Goal: Task Accomplishment & Management: Use online tool/utility

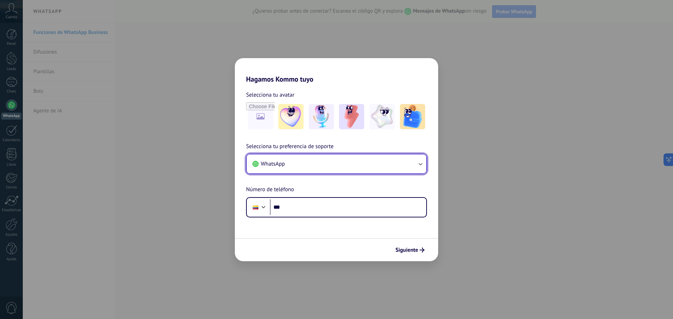
click at [302, 166] on button "WhatsApp" at bounding box center [337, 164] width 180 height 19
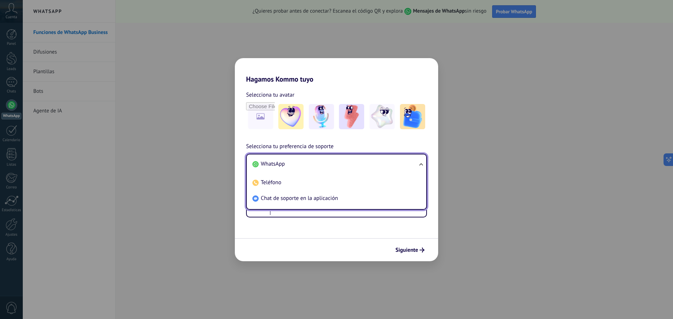
click at [280, 165] on span "WhatsApp" at bounding box center [273, 164] width 24 height 7
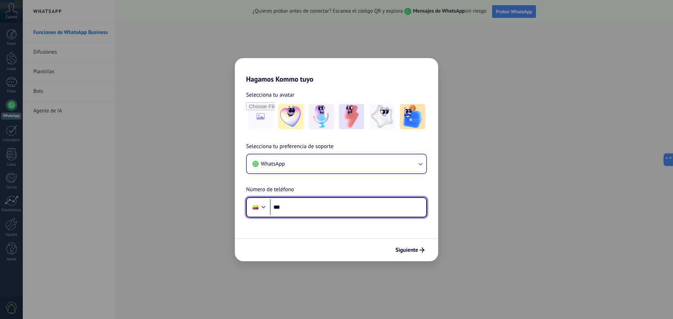
click at [296, 213] on input "***" at bounding box center [348, 208] width 156 height 16
type input "**********"
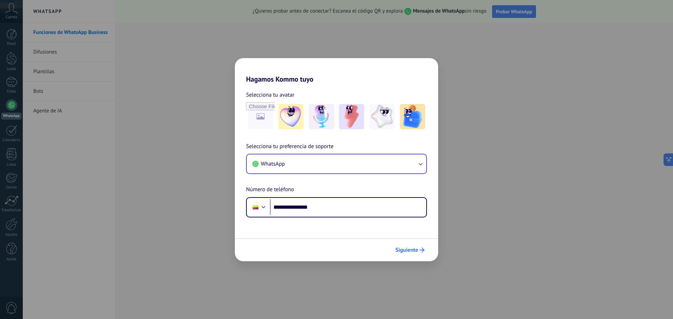
click at [409, 251] on span "Siguiente" at bounding box center [407, 250] width 23 height 5
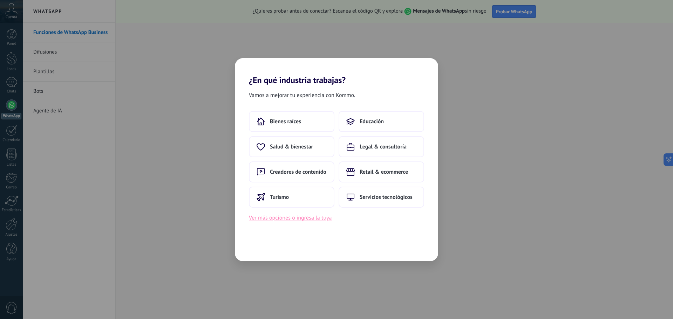
click at [302, 220] on button "Ver más opciones o ingresa la tuya" at bounding box center [290, 218] width 83 height 9
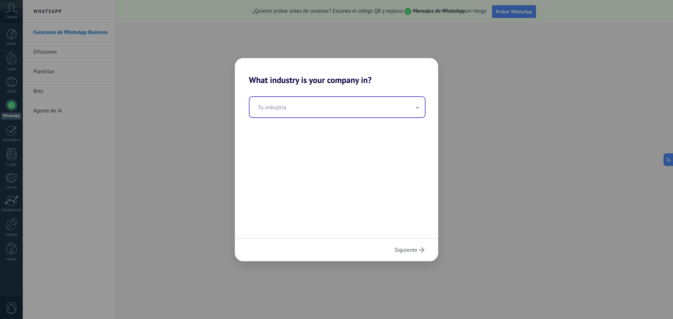
click at [310, 112] on input "text" at bounding box center [337, 107] width 175 height 20
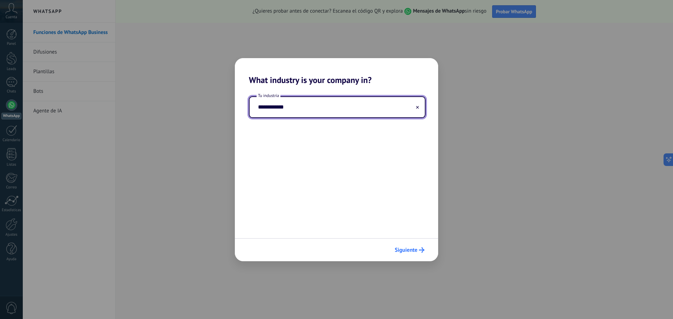
type input "**********"
click at [409, 250] on span "Siguiente" at bounding box center [406, 250] width 23 height 5
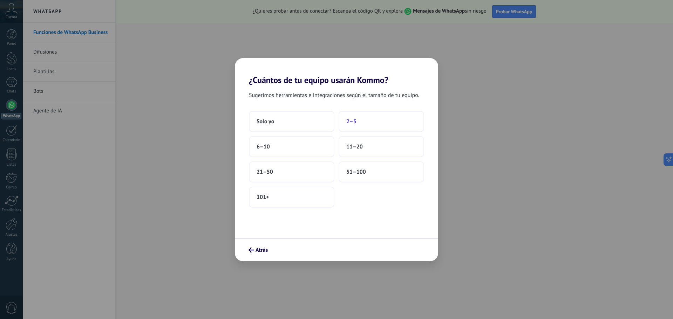
click at [352, 121] on span "2–5" at bounding box center [352, 121] width 10 height 7
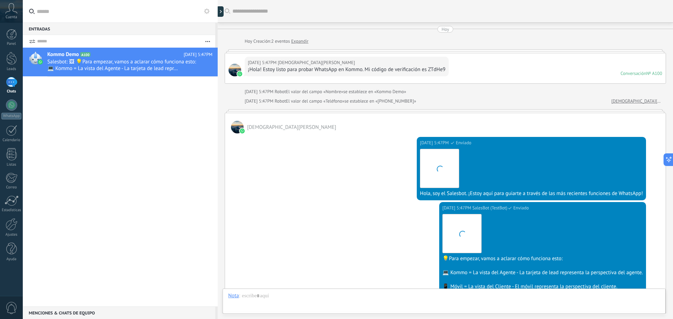
scroll to position [145, 0]
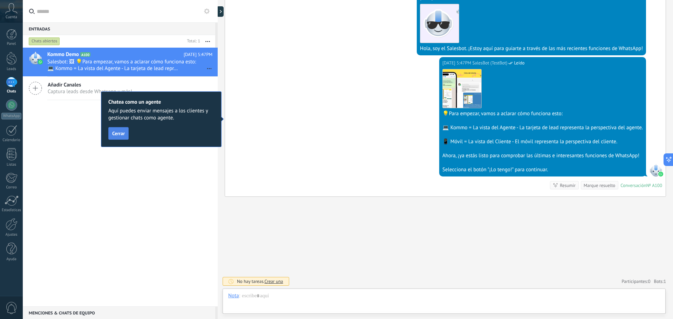
click at [125, 137] on button "Cerrar" at bounding box center [118, 133] width 20 height 13
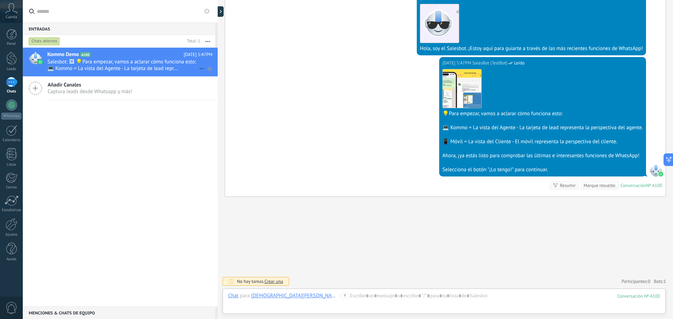
click at [150, 66] on span "Salesbot: 🖼 💡Para empezar, vamos a aclarar cómo funciona esto: 💻 Kommo = La vis…" at bounding box center [123, 65] width 152 height 13
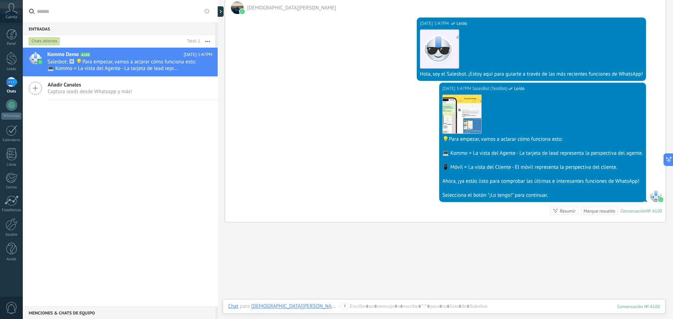
scroll to position [75, 0]
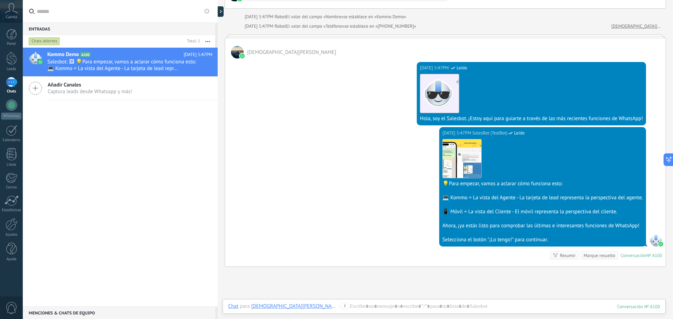
click at [501, 240] on div "Selecciona el botón "¡Lo tengo!" para continuar." at bounding box center [543, 240] width 201 height 7
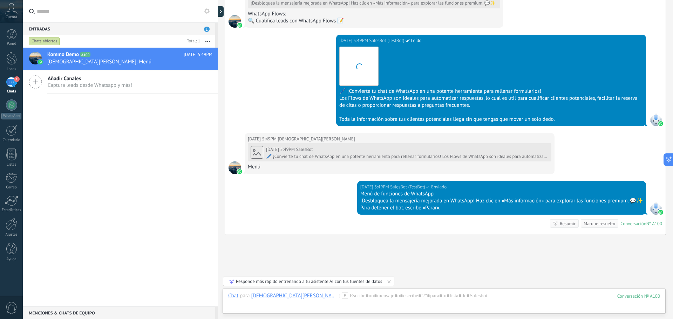
scroll to position [725, 0]
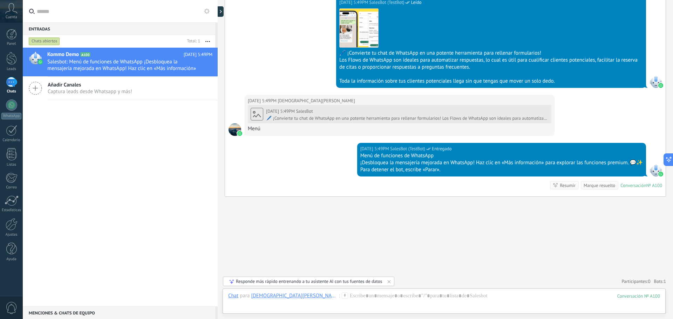
click at [36, 90] on icon at bounding box center [35, 88] width 13 height 13
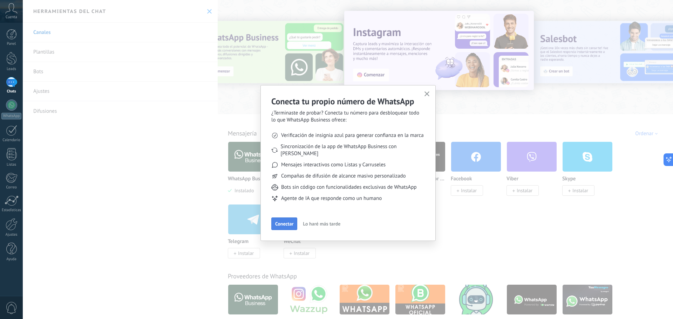
click at [280, 222] on span "Conectar" at bounding box center [284, 224] width 18 height 5
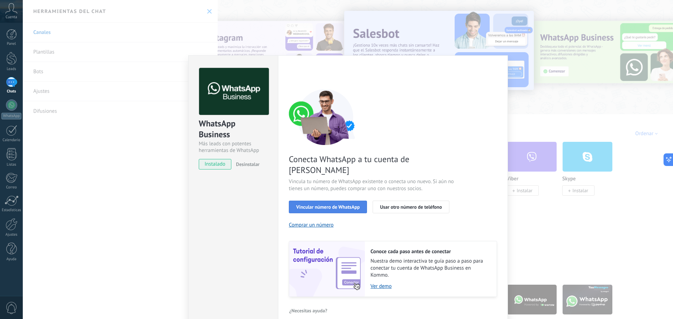
click at [331, 205] on span "Vincular número de WhatsApp" at bounding box center [327, 207] width 63 height 5
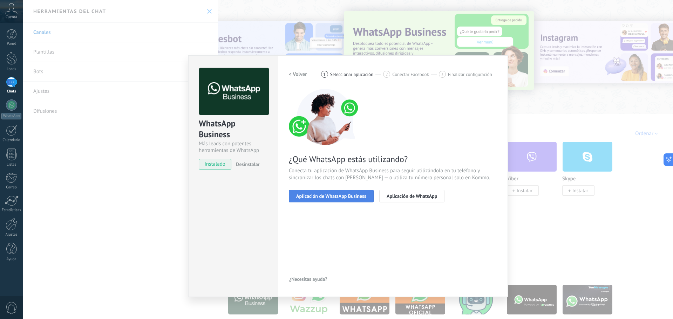
click at [335, 197] on span "Aplicación de WhatsApp Business" at bounding box center [331, 196] width 70 height 5
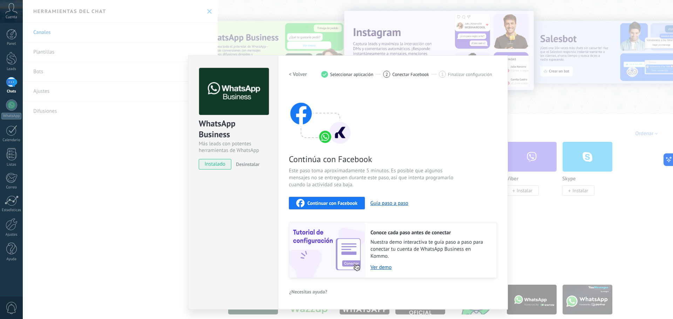
click at [355, 76] on span "Seleccionar aplicación" at bounding box center [351, 74] width 43 height 5
click at [365, 72] on span "Seleccionar aplicación" at bounding box center [351, 74] width 43 height 5
click at [319, 73] on div "< Volver 1 Seleccionar aplicación 2 Conectar Facebook 3 Finalizar configuración" at bounding box center [393, 74] width 208 height 13
click at [295, 124] on img at bounding box center [320, 117] width 63 height 56
click at [250, 166] on span "Desinstalar" at bounding box center [247, 164] width 23 height 6
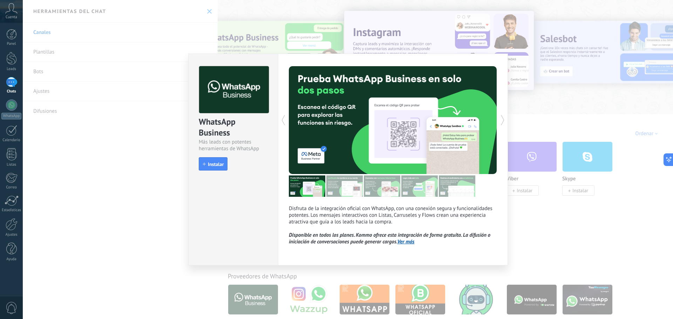
click at [283, 120] on icon at bounding box center [283, 120] width 7 height 14
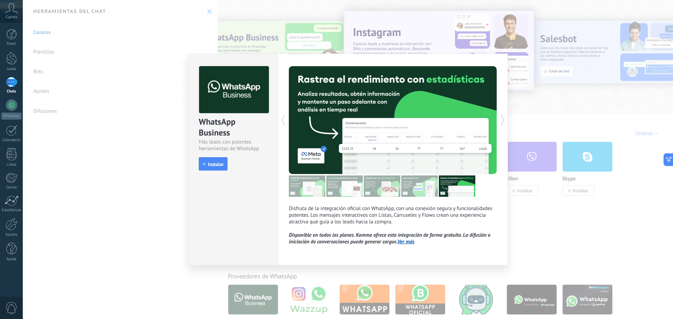
click at [283, 120] on icon at bounding box center [283, 120] width 7 height 14
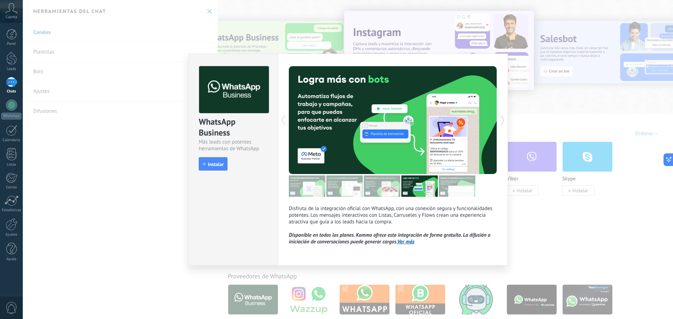
click at [283, 120] on icon at bounding box center [283, 120] width 7 height 14
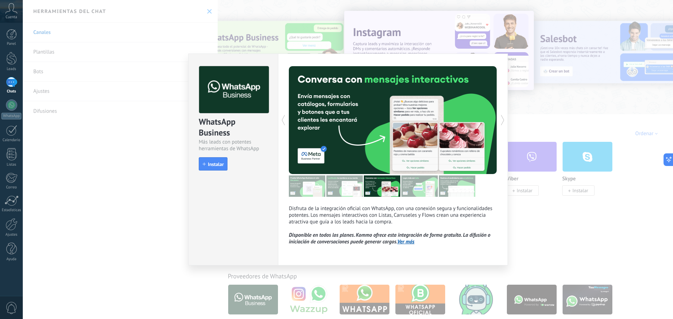
click at [283, 120] on icon at bounding box center [283, 120] width 7 height 14
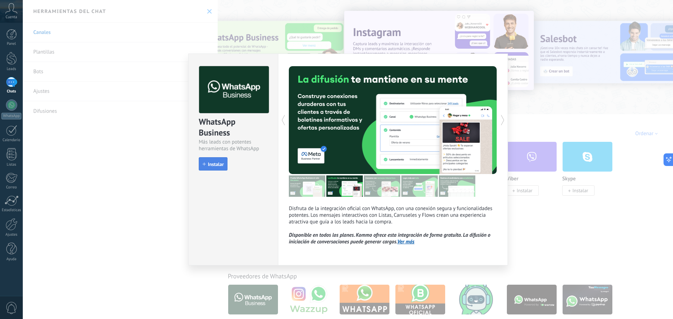
click at [213, 165] on span "Instalar" at bounding box center [216, 164] width 16 height 5
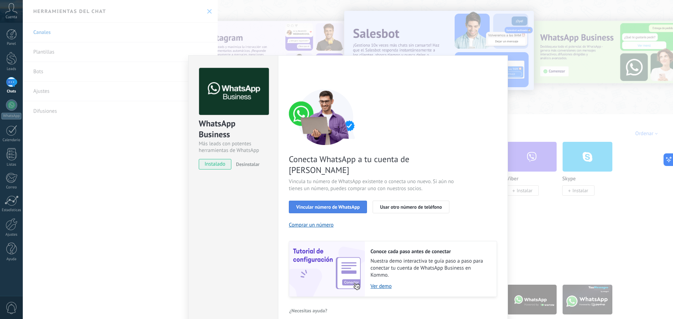
click at [324, 205] on span "Vincular número de WhatsApp" at bounding box center [327, 207] width 63 height 5
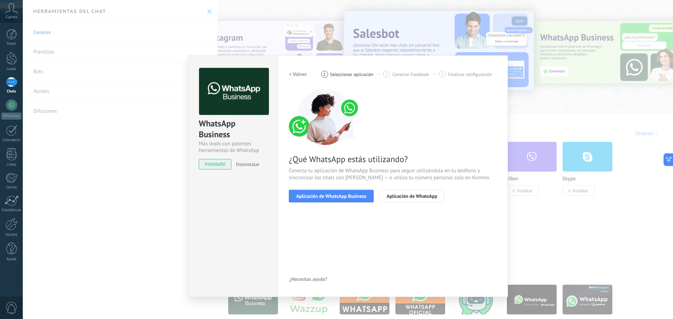
click at [324, 196] on span "Aplicación de WhatsApp Business" at bounding box center [331, 196] width 70 height 5
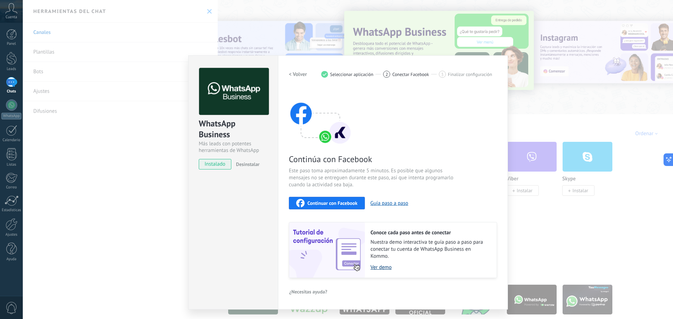
click at [383, 269] on link "Ver demo" at bounding box center [430, 267] width 119 height 7
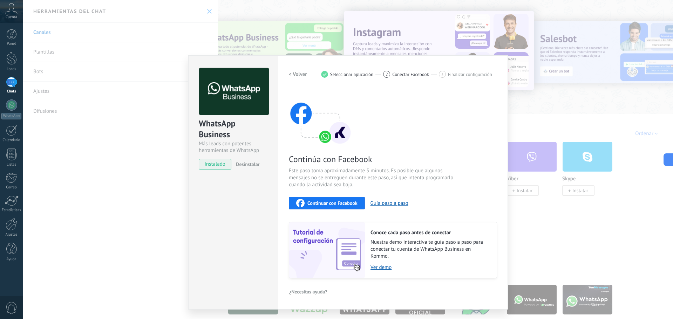
click at [391, 72] on div "2 Conectar Facebook" at bounding box center [411, 74] width 56 height 7
click at [401, 84] on div "< Volver 1 Seleccionar aplicación 2 Conectar Facebook 3 Finalizar configuración…" at bounding box center [393, 173] width 208 height 210
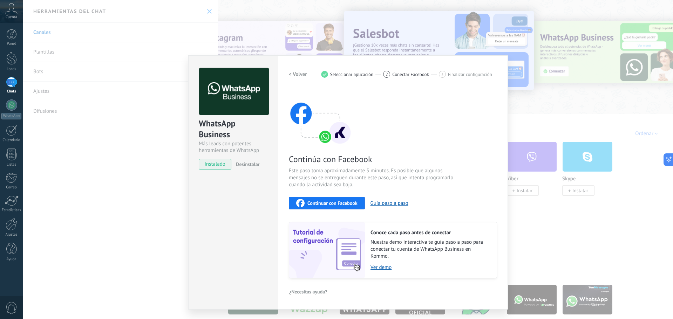
click at [222, 169] on span "instalado" at bounding box center [215, 164] width 32 height 11
click at [524, 47] on div "WhatsApp Business Más leads con potentes herramientas de WhatsApp instalado Des…" at bounding box center [348, 159] width 651 height 319
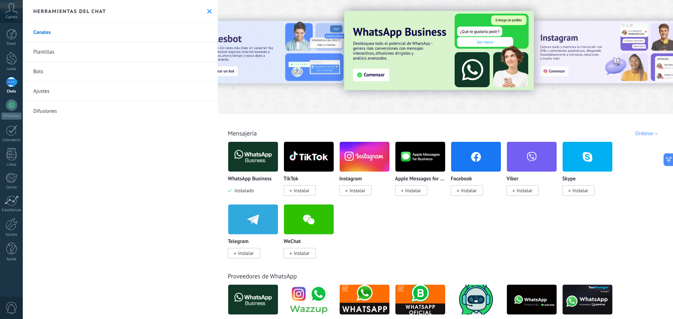
click at [41, 34] on link "Canales" at bounding box center [120, 33] width 195 height 20
click at [376, 78] on img at bounding box center [439, 50] width 190 height 79
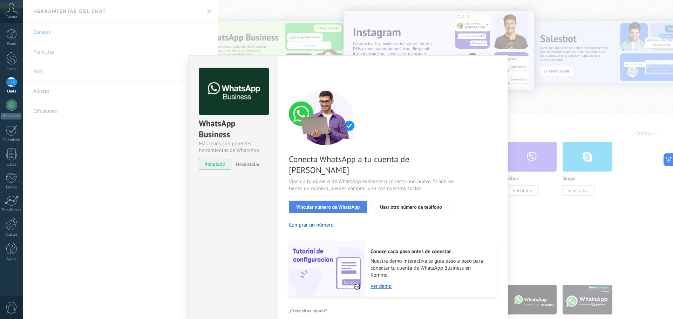
click at [307, 205] on span "Vincular número de WhatsApp" at bounding box center [327, 207] width 63 height 5
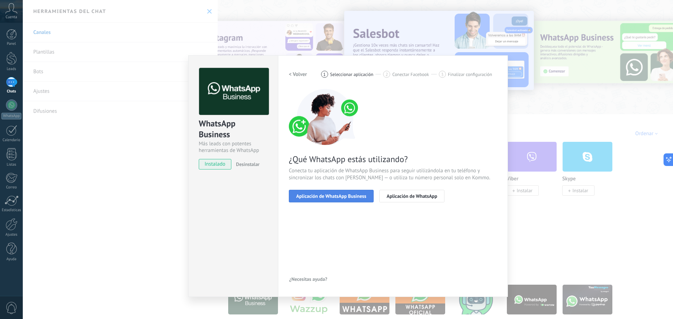
click at [345, 197] on span "Aplicación de WhatsApp Business" at bounding box center [331, 196] width 70 height 5
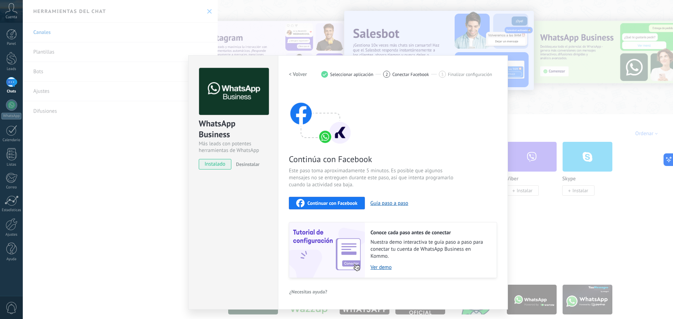
click at [333, 202] on span "Continuar con Facebook" at bounding box center [333, 203] width 50 height 5
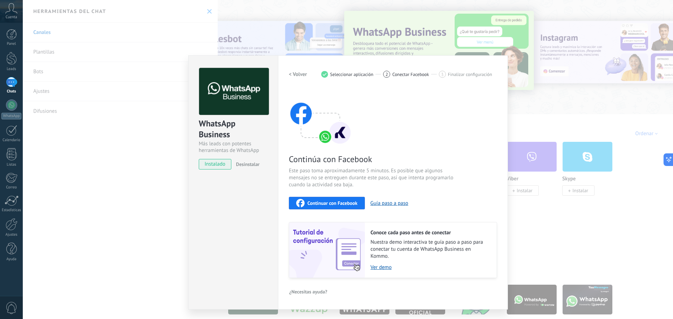
click at [336, 134] on img at bounding box center [320, 117] width 63 height 56
click at [255, 166] on span "Desinstalar" at bounding box center [247, 164] width 23 height 6
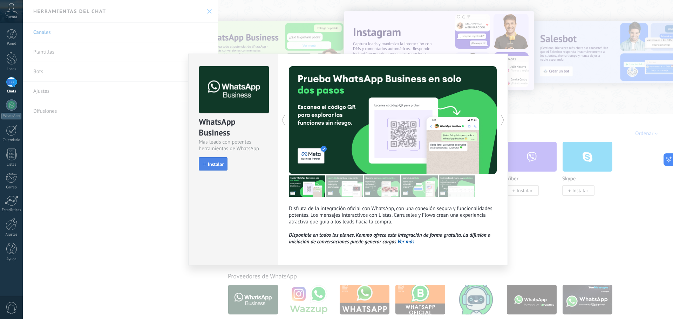
click at [207, 163] on span "Instalar" at bounding box center [213, 164] width 21 height 5
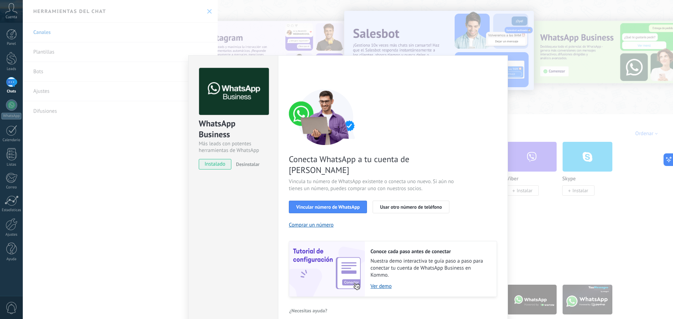
click at [547, 97] on div "WhatsApp Business Más leads con potentes herramientas de WhatsApp instalado Des…" at bounding box center [348, 159] width 651 height 319
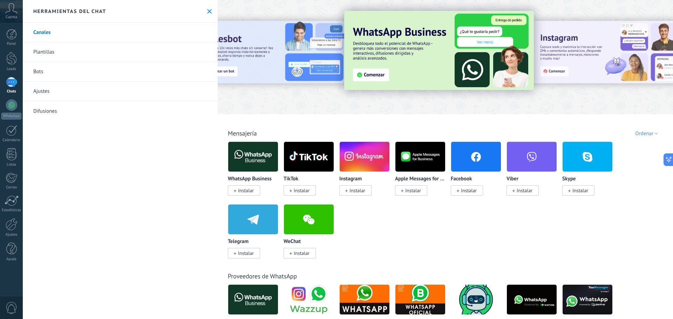
click at [13, 87] on div "1" at bounding box center [11, 82] width 11 height 10
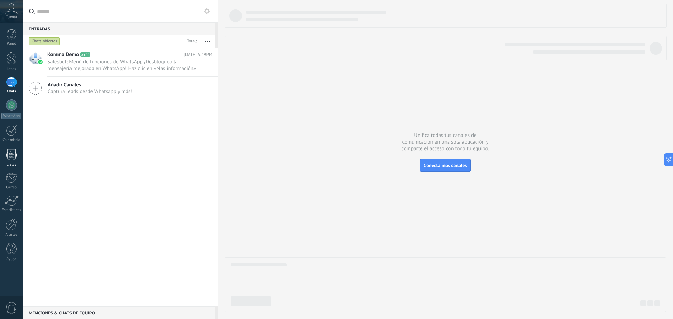
click at [15, 158] on div at bounding box center [11, 154] width 11 height 12
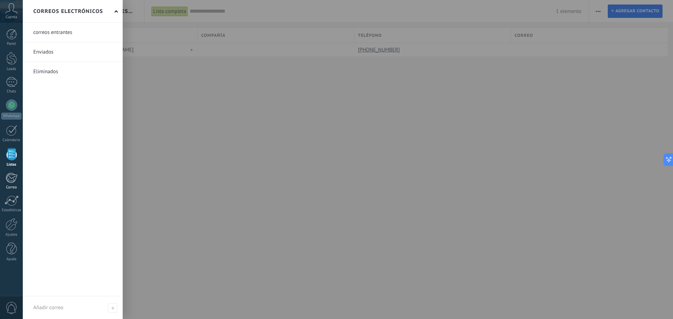
click at [11, 178] on div at bounding box center [12, 178] width 12 height 11
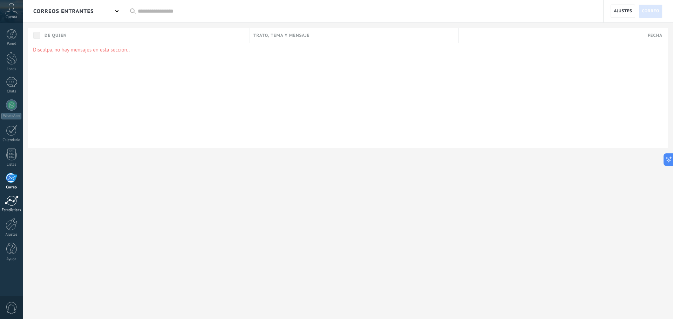
click at [14, 207] on link "Estadísticas" at bounding box center [11, 204] width 23 height 17
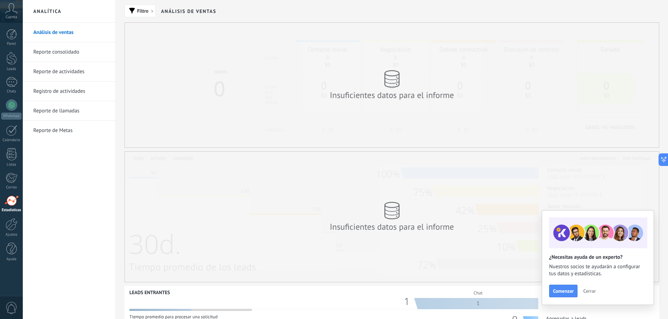
click at [594, 293] on span "Cerrar" at bounding box center [589, 291] width 13 height 5
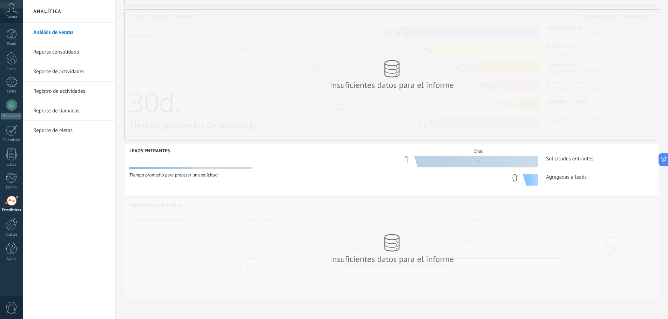
scroll to position [145, 0]
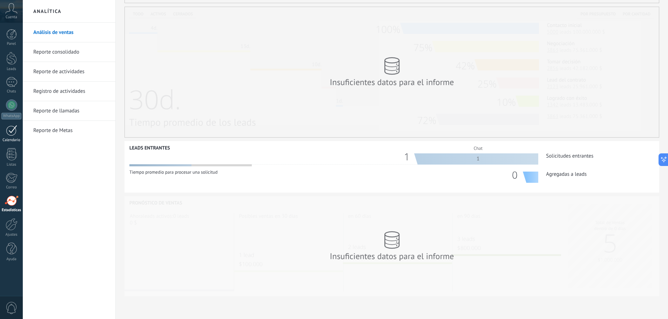
click at [11, 135] on div at bounding box center [11, 130] width 11 height 11
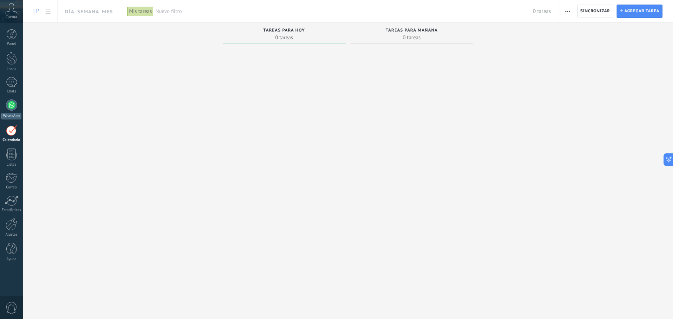
click at [12, 107] on div at bounding box center [11, 105] width 11 height 11
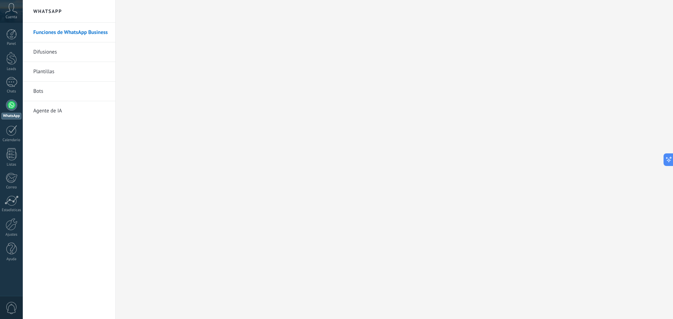
click at [46, 112] on link "Agente de IA" at bounding box center [70, 111] width 75 height 20
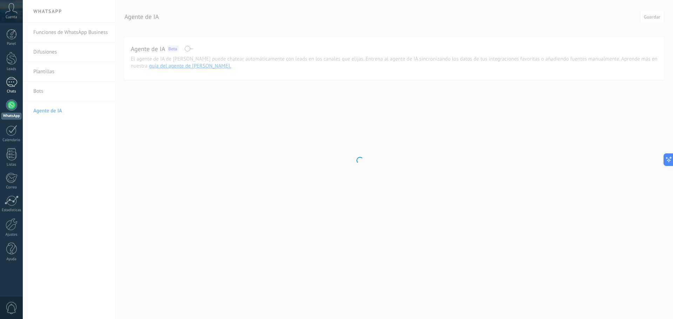
click at [18, 88] on link "1 Chats" at bounding box center [11, 85] width 23 height 17
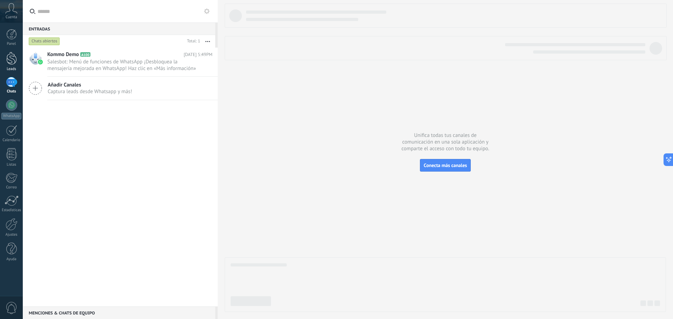
click at [12, 55] on div at bounding box center [11, 58] width 11 height 13
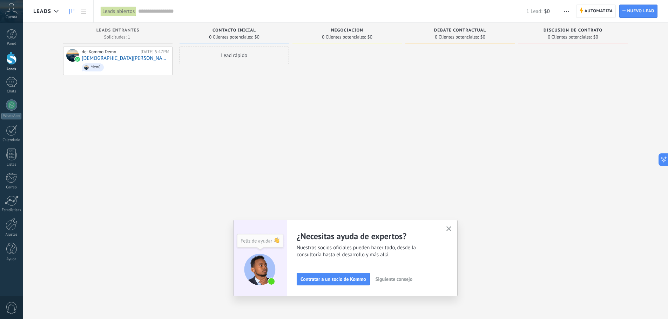
click at [449, 229] on icon "button" at bounding box center [448, 229] width 5 height 5
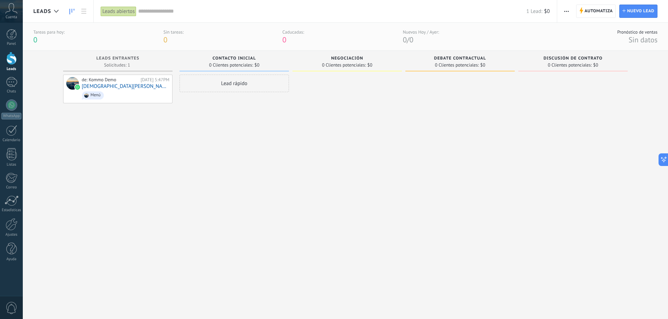
click at [147, 10] on input "text" at bounding box center [332, 11] width 388 height 7
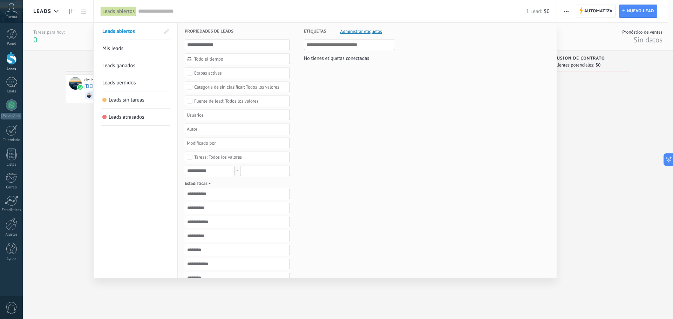
click at [118, 12] on div "Leads abiertos" at bounding box center [119, 11] width 36 height 10
click at [162, 16] on div "1 Lead: $0" at bounding box center [344, 11] width 412 height 22
click at [47, 32] on div at bounding box center [336, 159] width 673 height 319
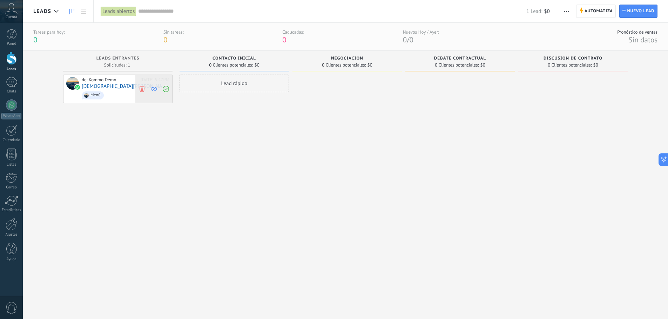
click at [142, 89] on icon at bounding box center [142, 89] width 6 height 6
click at [134, 61] on div "Leads Entrantes" at bounding box center [118, 59] width 102 height 6
click at [137, 74] on use at bounding box center [137, 76] width 4 height 4
click at [135, 76] on icon at bounding box center [137, 76] width 4 height 4
click at [6, 85] on div "1" at bounding box center [11, 82] width 11 height 10
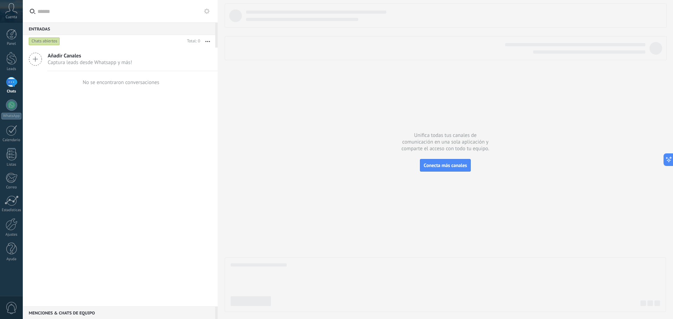
click at [86, 60] on span "Captura leads desde Whatsapp y más!" at bounding box center [90, 62] width 85 height 7
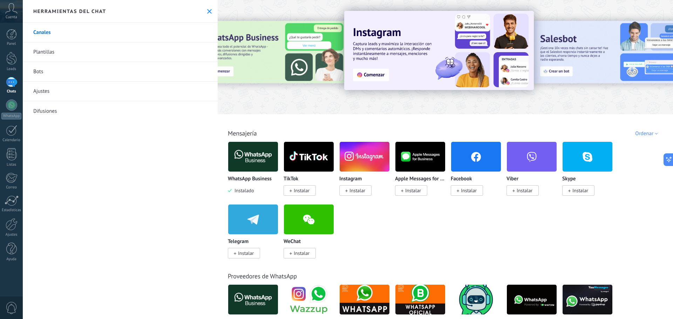
click at [208, 17] on div "Herramientas del chat" at bounding box center [120, 11] width 195 height 23
click at [208, 14] on button at bounding box center [210, 11] width 6 height 6
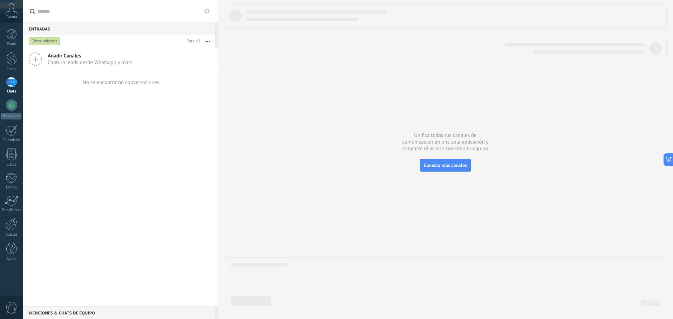
click at [25, 59] on div "Añadir Canales Captura leads desde Whatsapp y más!" at bounding box center [120, 59] width 195 height 23
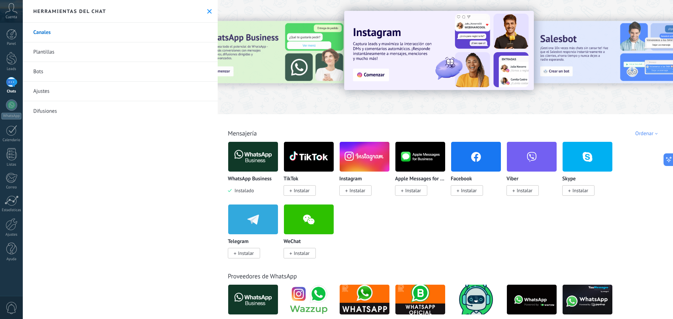
click at [207, 12] on icon at bounding box center [209, 11] width 5 height 5
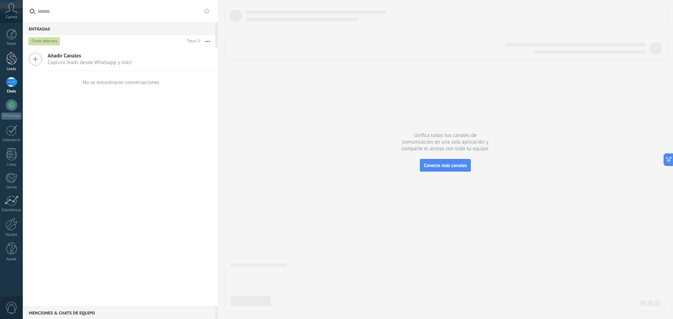
click at [8, 60] on div at bounding box center [11, 58] width 11 height 13
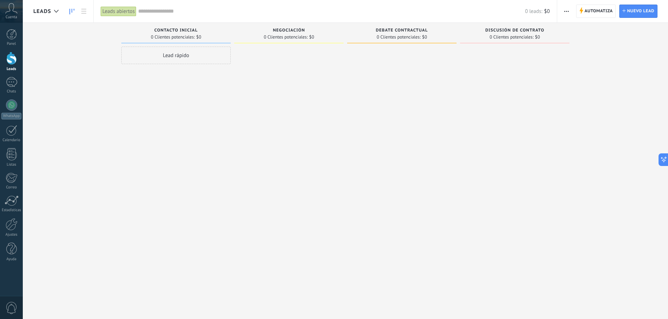
click at [522, 36] on span "0 Clientes potenciales:" at bounding box center [512, 37] width 44 height 4
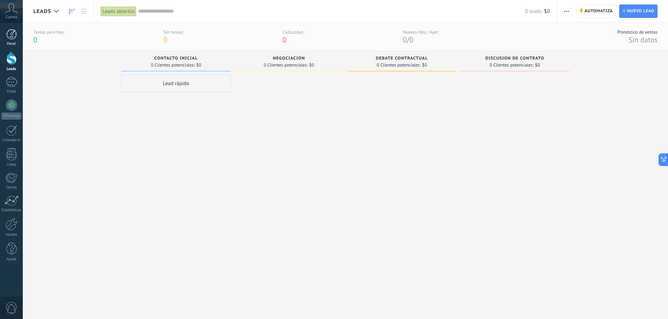
click at [9, 40] on link "Panel" at bounding box center [11, 37] width 23 height 17
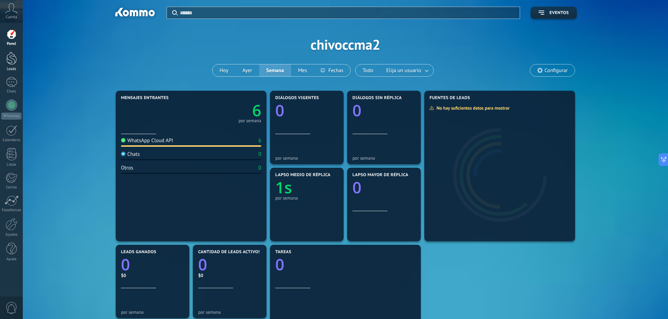
click at [11, 66] on link "Leads" at bounding box center [11, 62] width 23 height 20
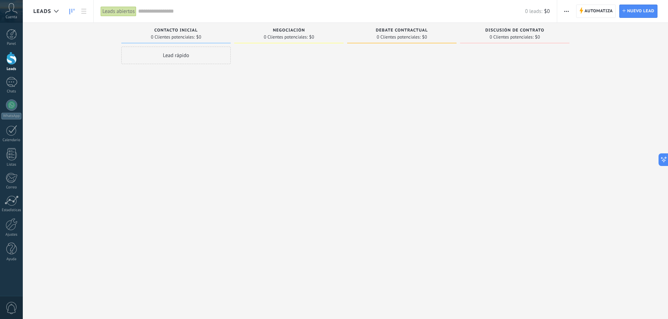
click at [303, 32] on span "Negociación" at bounding box center [289, 30] width 32 height 5
click at [407, 27] on div "Debate contractual 0 Clientes potenciales: $0" at bounding box center [401, 33] width 109 height 21
click at [492, 32] on span "Discusión de contrato" at bounding box center [514, 30] width 59 height 5
click at [567, 11] on icon "button" at bounding box center [566, 11] width 5 height 1
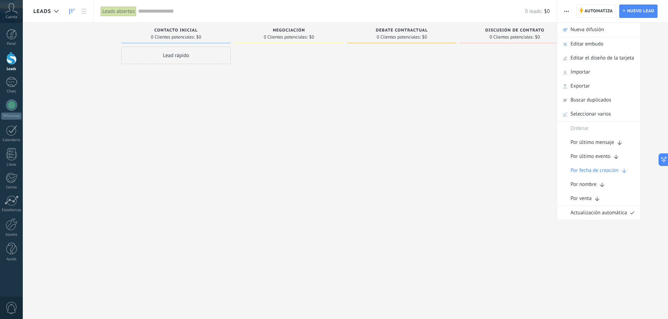
click at [451, 62] on div at bounding box center [401, 161] width 109 height 228
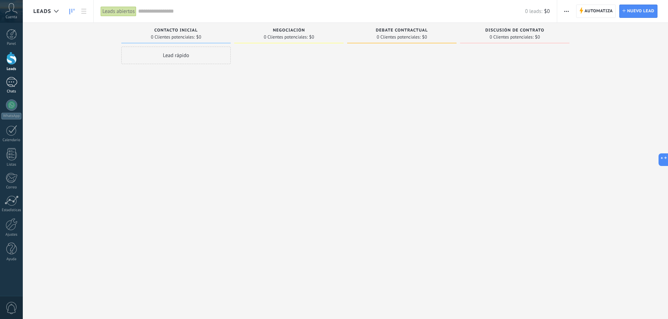
click at [7, 82] on div "1" at bounding box center [11, 82] width 11 height 10
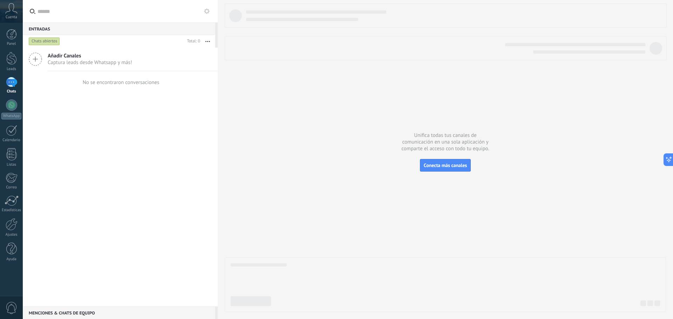
click at [127, 66] on span "Captura leads desde Whatsapp y más!" at bounding box center [90, 62] width 85 height 7
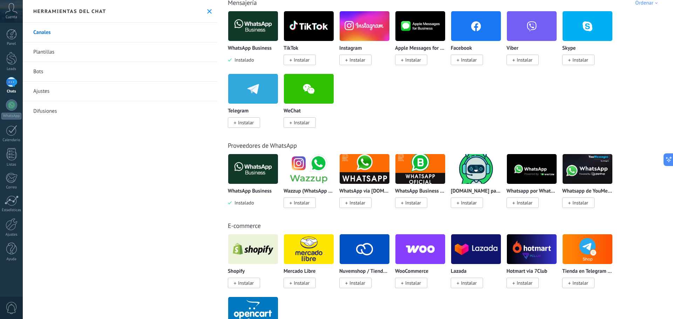
scroll to position [140, 0]
